Goal: Complete application form

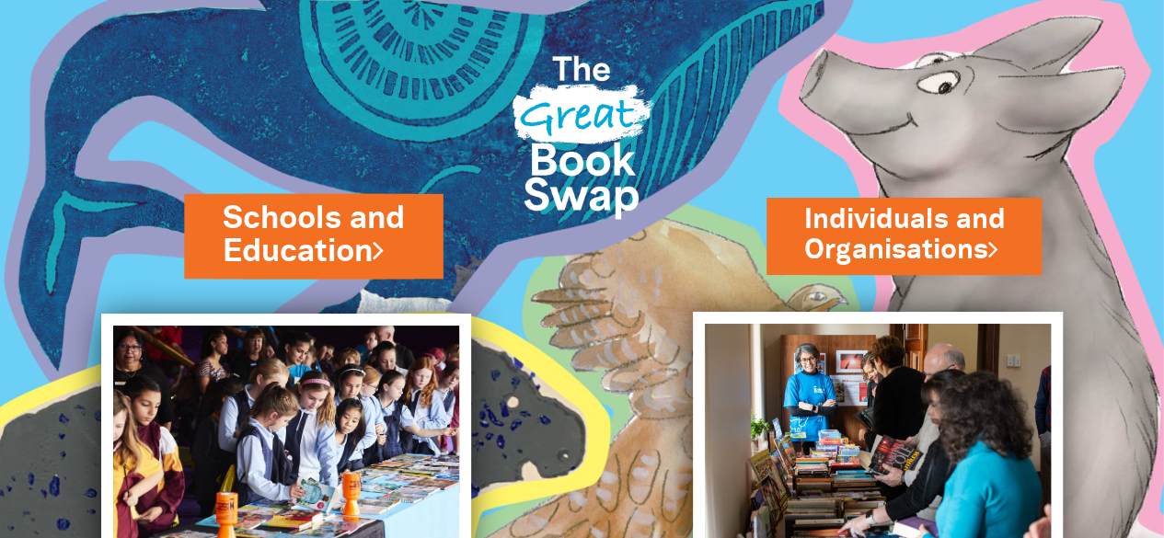
click at [288, 274] on link "Schools and Education" at bounding box center [313, 235] width 181 height 77
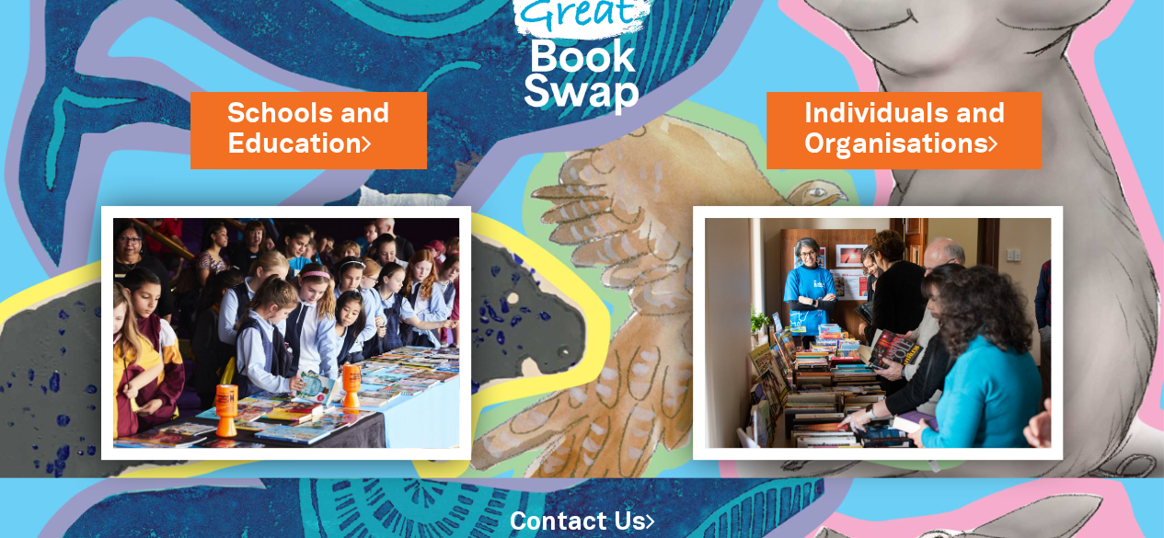
scroll to position [162, 0]
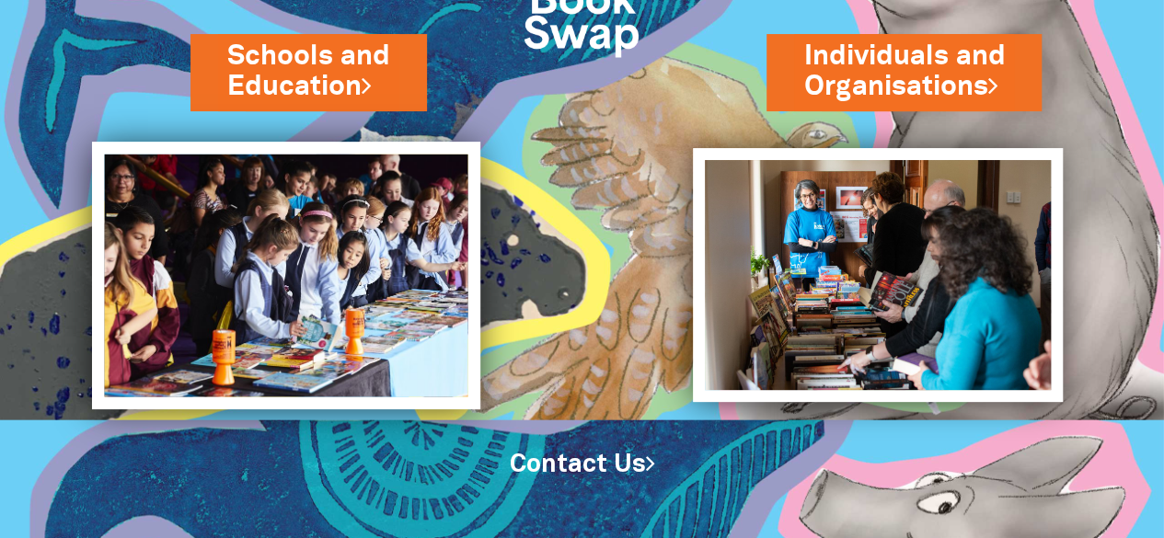
click at [360, 159] on img at bounding box center [286, 275] width 388 height 267
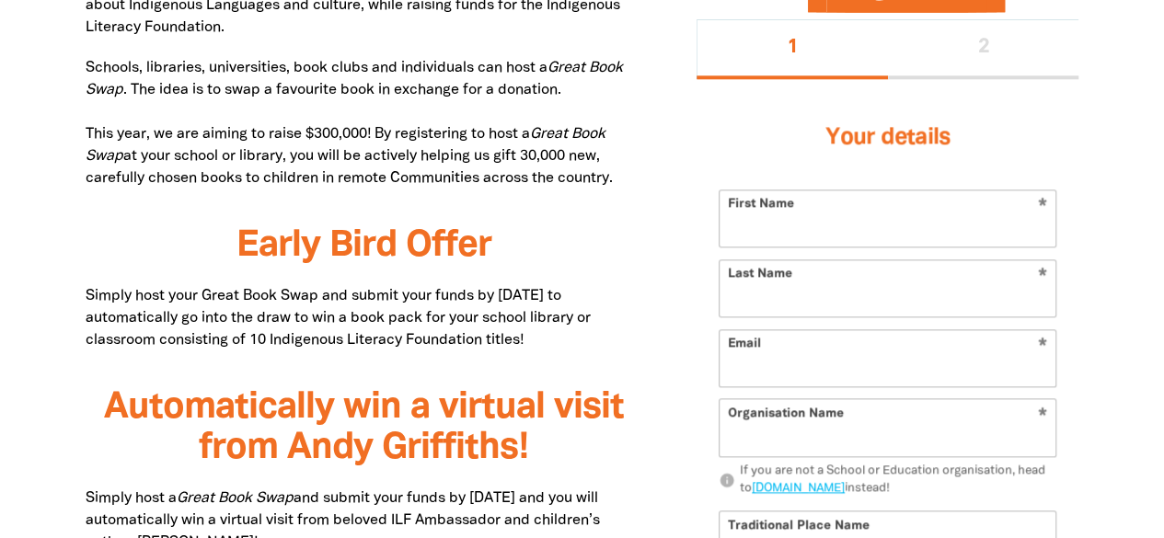
scroll to position [1056, 0]
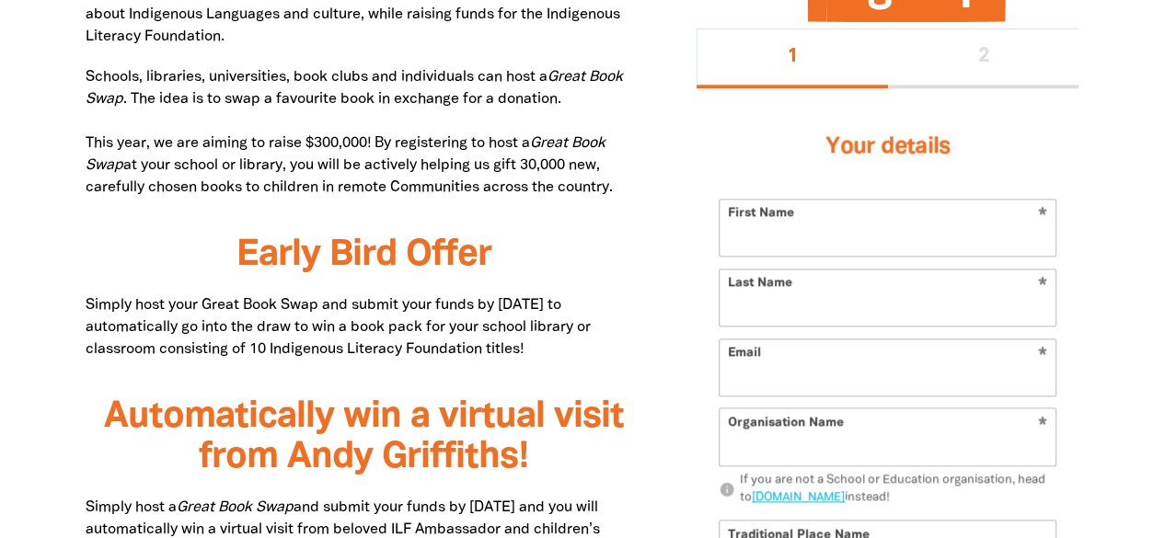
click at [826, 231] on input "First Name" at bounding box center [888, 228] width 336 height 56
click at [990, 146] on h3 "Your details" at bounding box center [888, 147] width 338 height 74
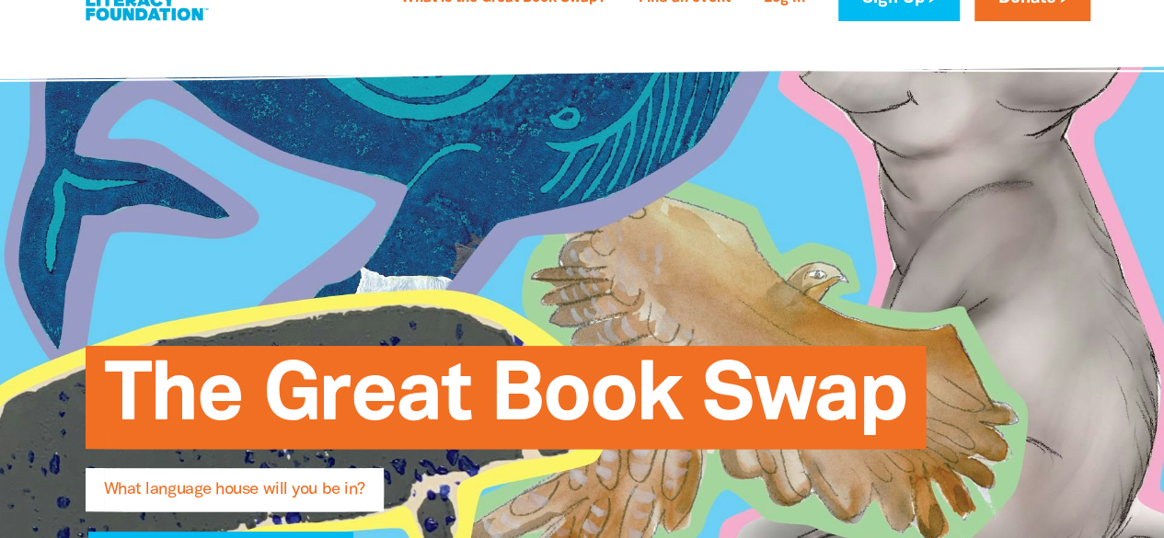
scroll to position [0, 0]
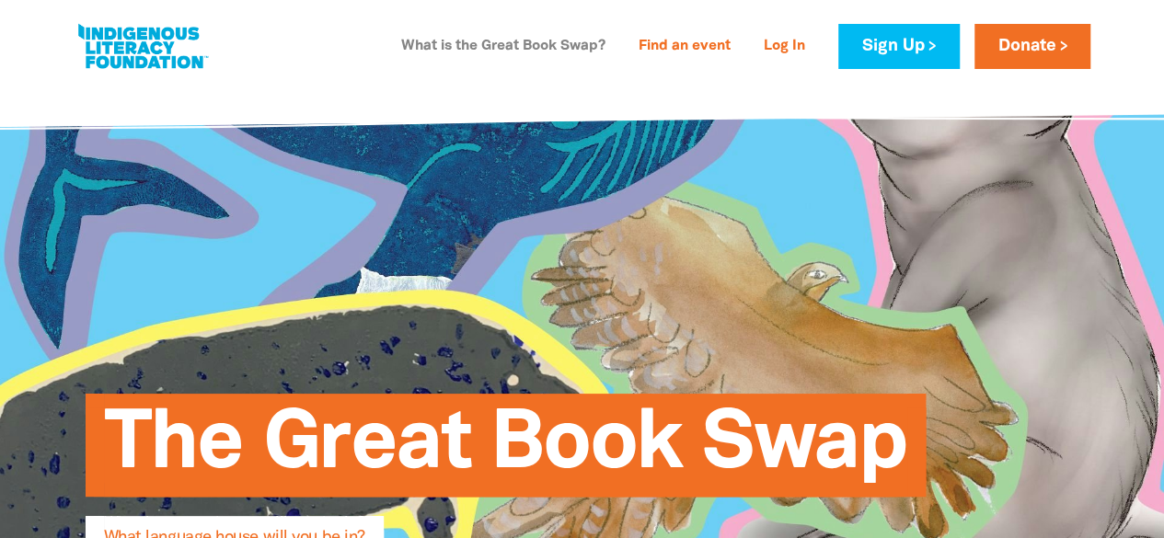
click at [545, 49] on link "What is the Great Book Swap?" at bounding box center [503, 46] width 226 height 29
